Goal: Task Accomplishment & Management: Manage account settings

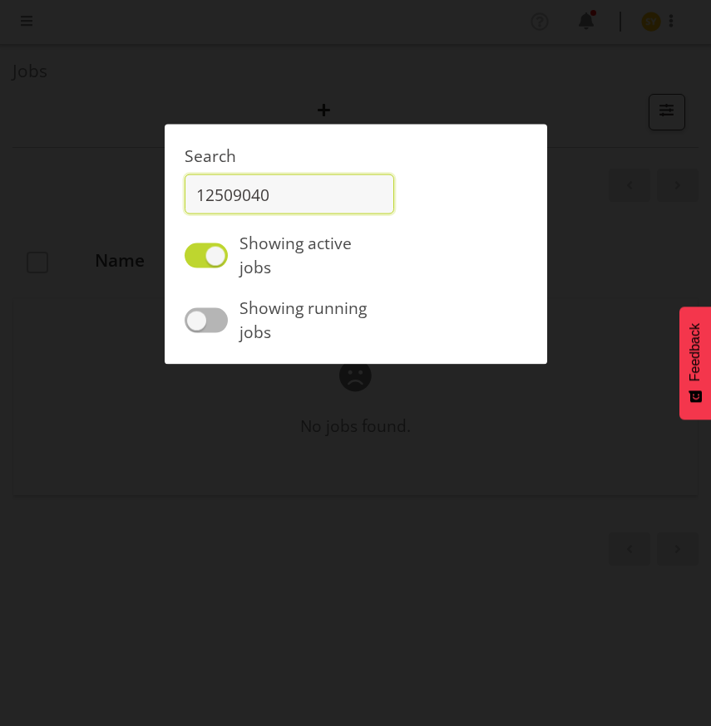
click at [259, 201] on input "12509040" at bounding box center [288, 195] width 209 height 40
drag, startPoint x: 295, startPoint y: 199, endPoint x: 183, endPoint y: 195, distance: 112.3
click at [183, 195] on div "Search 12509040 Showing active jobs Showing running jobs" at bounding box center [289, 244] width 249 height 228
type input "12509060"
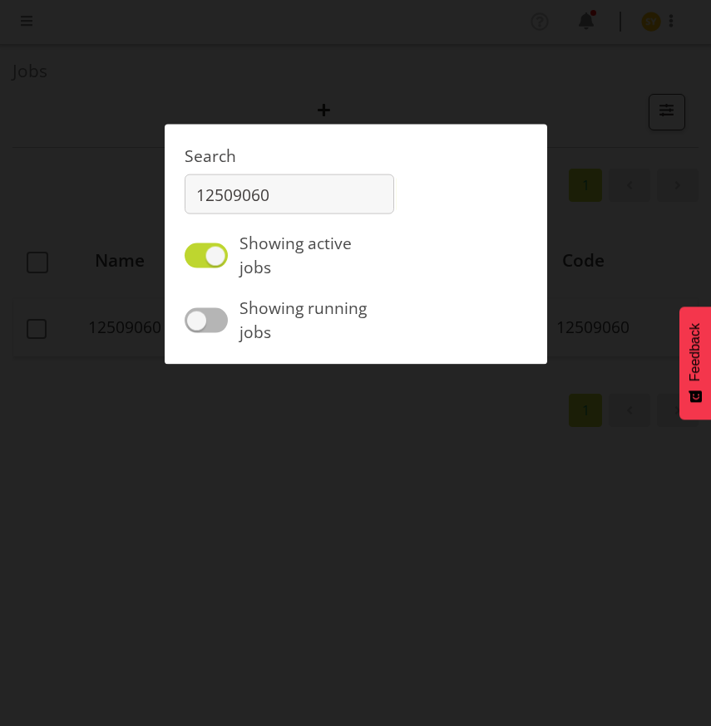
click at [128, 326] on div at bounding box center [355, 363] width 711 height 726
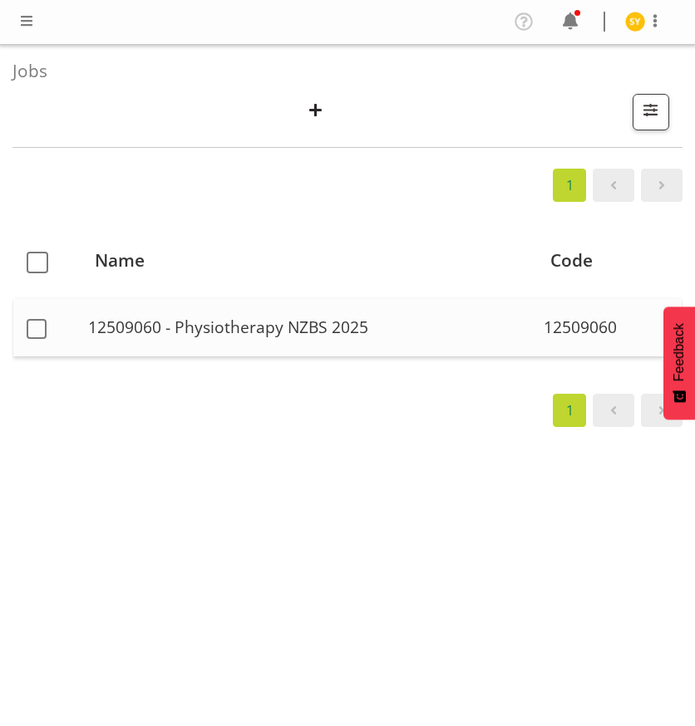
click at [104, 338] on td "12509060 - Physiotherapy NZBS 2025" at bounding box center [308, 327] width 455 height 57
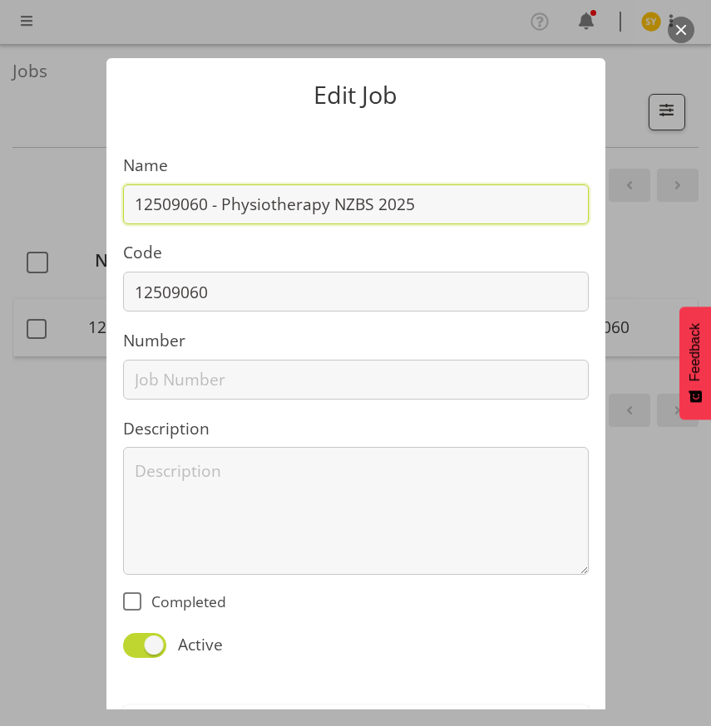
drag, startPoint x: 198, startPoint y: 204, endPoint x: 105, endPoint y: 203, distance: 93.1
click at [106, 203] on section "Name 12509060 - Physiotherapy NZBS 2025 Code 12509060 Number Description Comple…" at bounding box center [355, 400] width 499 height 553
type input "12510200 - Physiotherapy NZBS 2025"
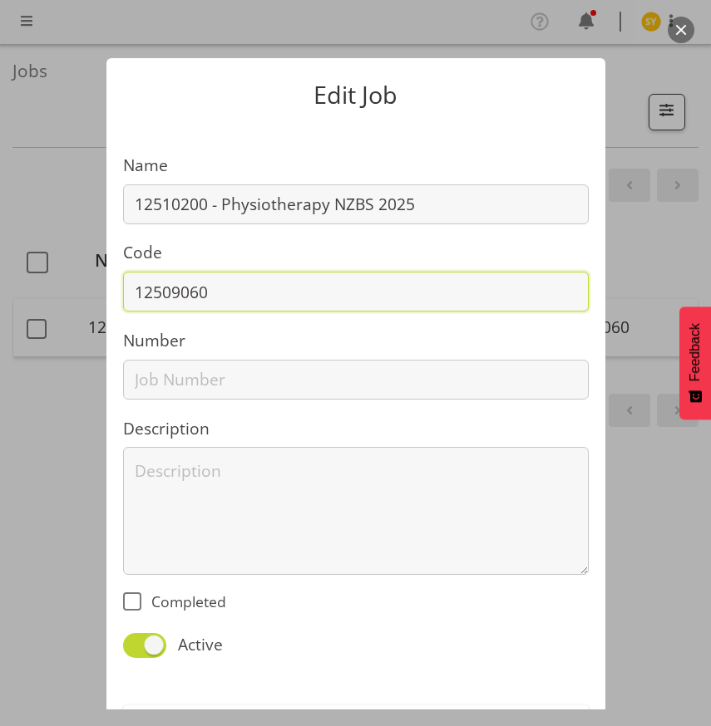
drag, startPoint x: 231, startPoint y: 293, endPoint x: 53, endPoint y: 273, distance: 179.0
click at [53, 273] on div "Edit Job Name 12510200 - Physiotherapy NZBS 2025 Code 12509060 Number Descripti…" at bounding box center [355, 363] width 711 height 693
type input "12510200"
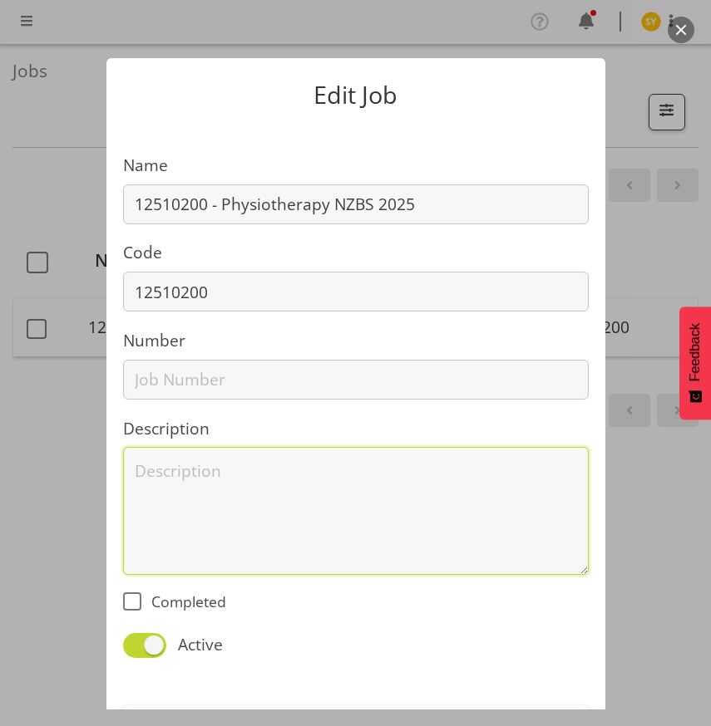
click at [234, 515] on textarea at bounding box center [355, 511] width 465 height 128
paste textarea "*Date change [DATE]-[DATE] from 25-27/9. 12509060 cancelled and reissued into 1…"
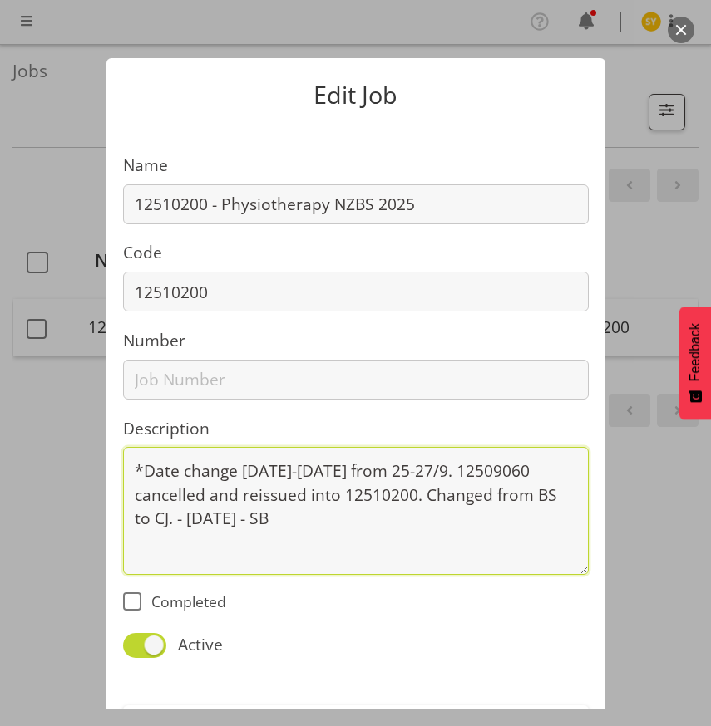
type textarea "*Date change [DATE]-[DATE] from 25-27/9. 12509060 cancelled and reissued into 1…"
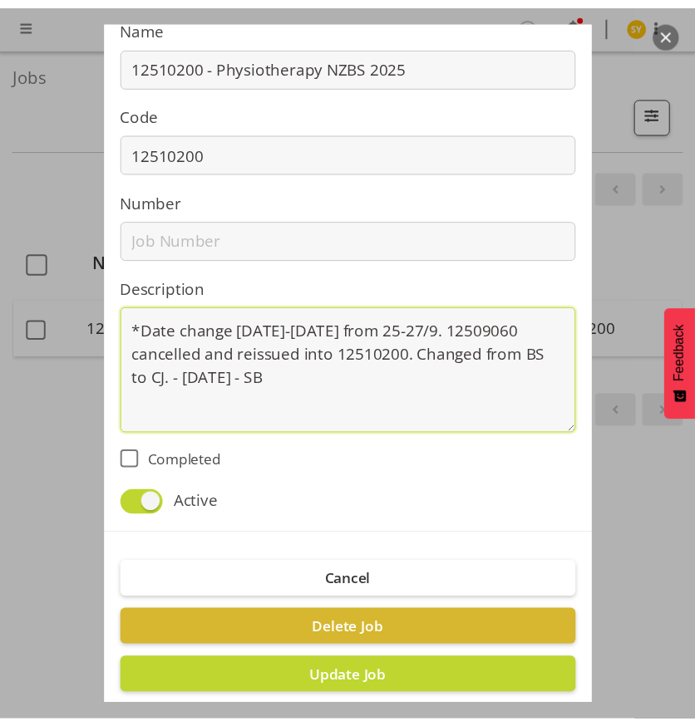
scroll to position [168, 0]
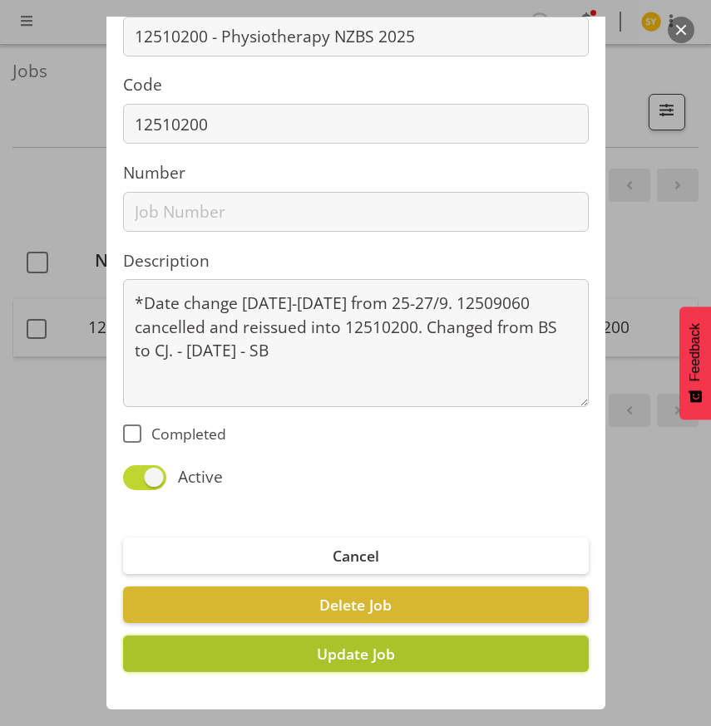
click at [356, 654] on span "Update Job" at bounding box center [356, 654] width 78 height 20
